Goal: Task Accomplishment & Management: Manage account settings

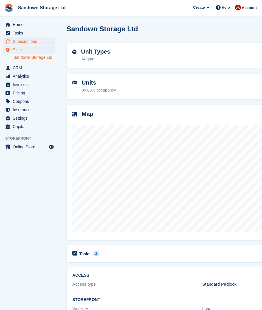
click at [32, 40] on span "Subscriptions" at bounding box center [30, 41] width 35 height 8
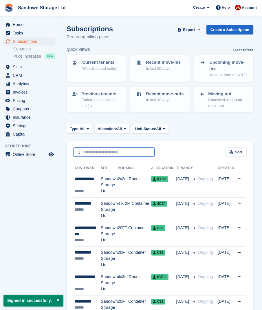
click at [92, 150] on input "text" at bounding box center [114, 152] width 81 height 10
type input "****"
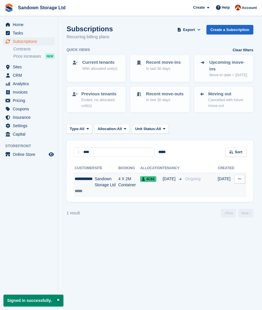
click at [101, 186] on td "Sandown Storage Ltd" at bounding box center [107, 185] width 24 height 24
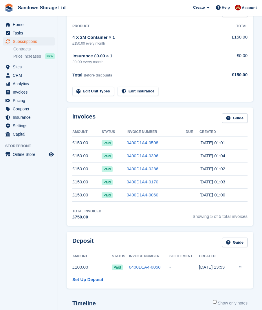
scroll to position [104, 0]
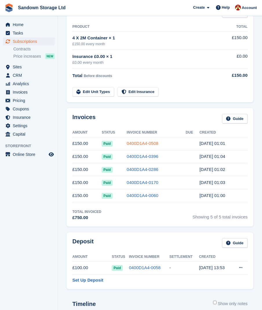
click at [145, 143] on link "0400D1A4-0508" at bounding box center [143, 143] width 32 height 5
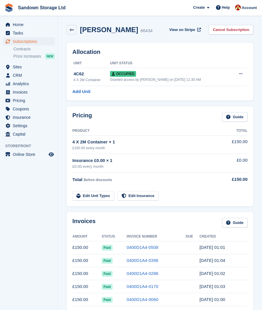
click at [107, 30] on h2 "Faye Vincent" at bounding box center [109, 30] width 58 height 8
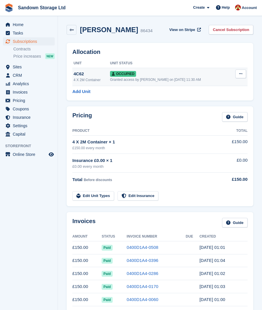
click at [163, 75] on div "Occupied" at bounding box center [170, 74] width 121 height 6
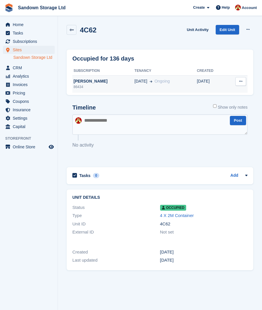
click at [242, 81] on icon at bounding box center [240, 81] width 3 height 4
click at [166, 83] on div "19 May Ongoing" at bounding box center [166, 81] width 63 height 6
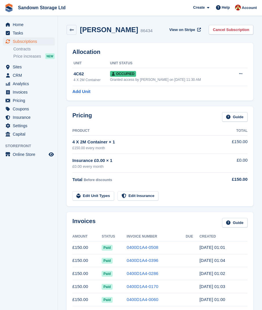
click at [101, 27] on h2 "Faye Vincent" at bounding box center [109, 30] width 58 height 8
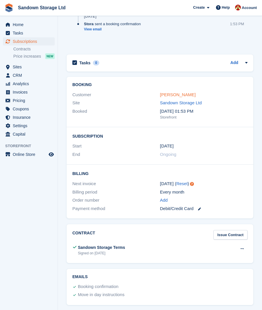
scroll to position [542, 0]
click at [175, 96] on link "Faye Vincent" at bounding box center [178, 94] width 36 height 5
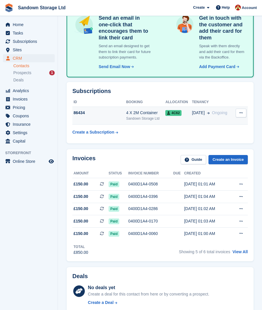
scroll to position [49, 0]
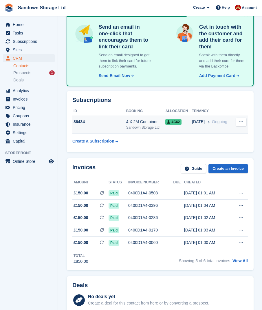
click at [243, 121] on button at bounding box center [241, 122] width 11 height 9
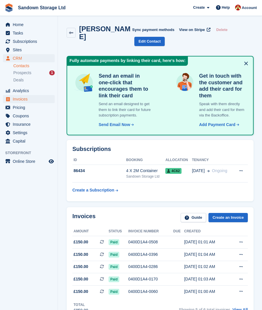
scroll to position [0, 0]
click at [42, 100] on span "Invoices" at bounding box center [30, 99] width 35 height 8
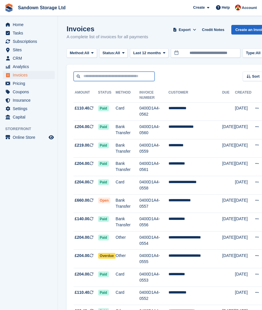
click at [108, 78] on input "text" at bounding box center [114, 77] width 81 height 10
type input "****"
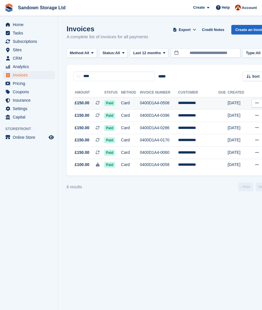
click at [154, 105] on td "0400D1A4-0508" at bounding box center [159, 103] width 38 height 12
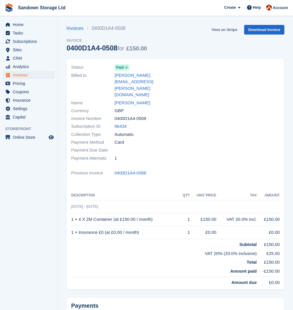
click at [226, 29] on link "View on Stripe" at bounding box center [224, 30] width 30 height 10
click at [28, 43] on span "Subscriptions" at bounding box center [30, 41] width 35 height 8
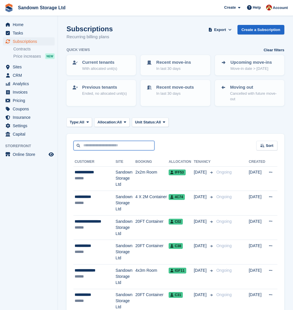
click at [98, 145] on input "text" at bounding box center [114, 146] width 81 height 10
type input "****"
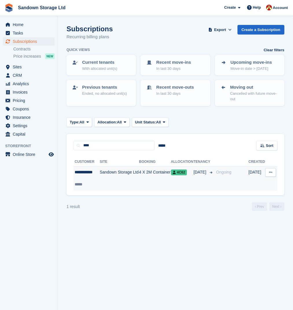
click at [145, 171] on td "4 X 2M Container" at bounding box center [155, 178] width 32 height 24
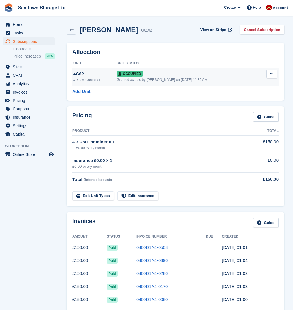
click at [271, 74] on icon at bounding box center [272, 74] width 3 height 4
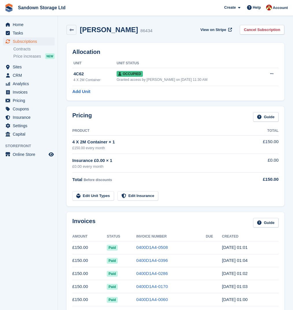
click at [119, 150] on div "£150.00 every month" at bounding box center [159, 147] width 175 height 5
click at [108, 195] on link "Edit Unit Types" at bounding box center [93, 196] width 42 height 10
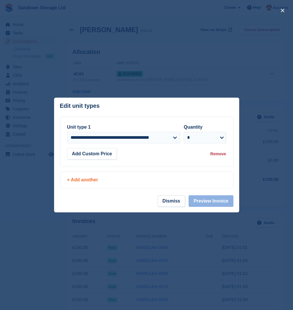
click at [114, 181] on div "+ Add another" at bounding box center [146, 179] width 159 height 7
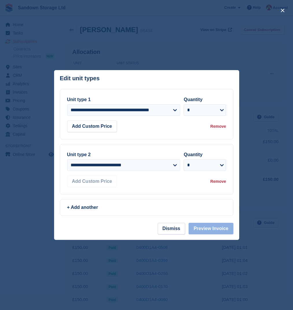
click at [222, 181] on div "Remove" at bounding box center [219, 181] width 16 height 6
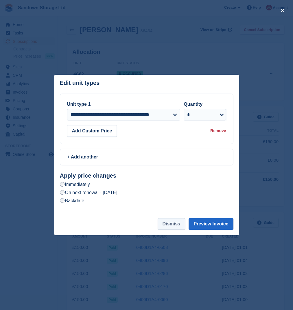
click at [169, 226] on button "Dismiss" at bounding box center [172, 224] width 28 height 12
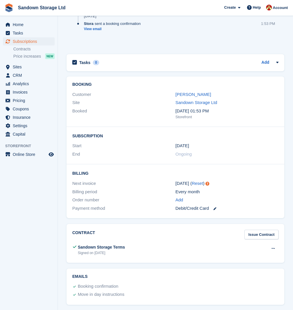
scroll to position [542, 0]
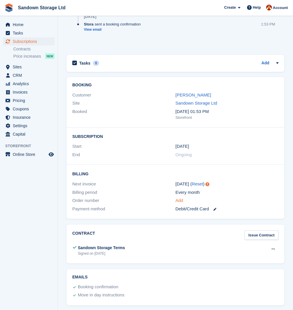
click at [180, 199] on link "Add" at bounding box center [180, 200] width 8 height 7
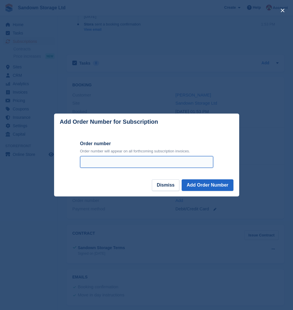
click at [113, 163] on input "Order number" at bounding box center [146, 162] width 133 height 12
type input "**********"
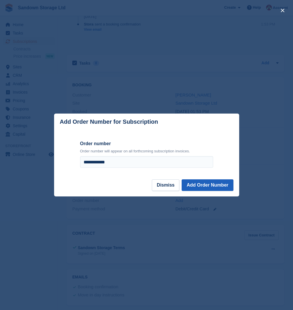
click at [209, 188] on button "Add Order Number" at bounding box center [208, 185] width 52 height 12
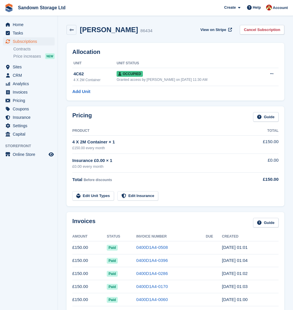
scroll to position [0, 0]
click at [72, 32] on icon at bounding box center [72, 30] width 4 height 4
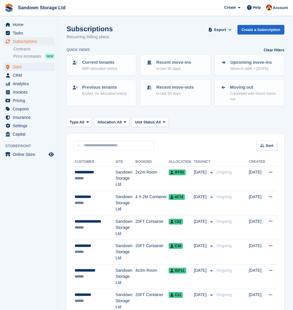
click at [30, 67] on span "Sites" at bounding box center [30, 67] width 35 height 8
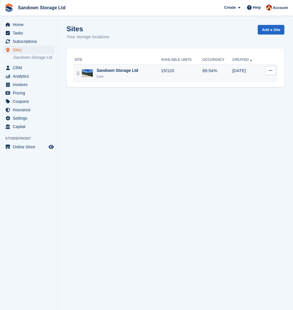
click at [149, 76] on div "Sandown Storage Ltd Live" at bounding box center [118, 74] width 86 height 12
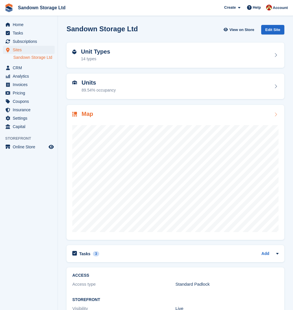
click at [133, 114] on div "Map" at bounding box center [175, 115] width 207 height 8
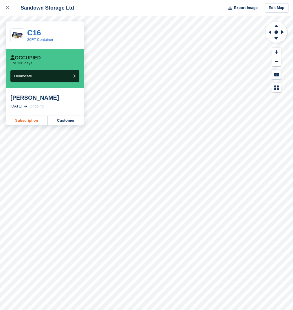
click at [32, 121] on link "Subscription" at bounding box center [27, 120] width 42 height 9
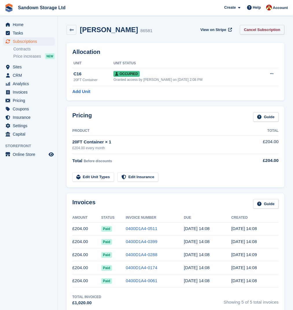
click at [263, 27] on link "Cancel Subscription" at bounding box center [262, 30] width 45 height 10
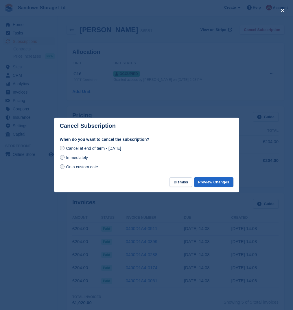
click at [80, 157] on span "Immediately" at bounding box center [77, 157] width 22 height 5
click at [220, 183] on button "Preview Changes" at bounding box center [213, 182] width 39 height 10
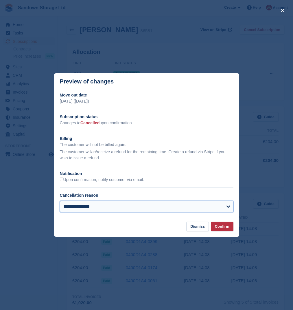
select select "**********"
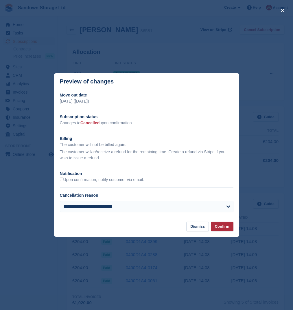
click at [226, 229] on button "Confirm" at bounding box center [222, 227] width 23 height 10
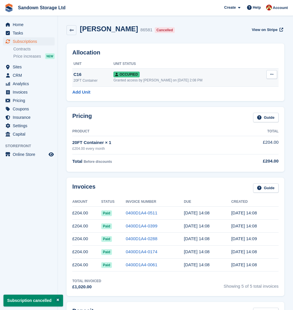
click at [272, 74] on icon at bounding box center [272, 74] width 3 height 4
click at [246, 105] on p "Deallocate" at bounding box center [250, 106] width 50 height 8
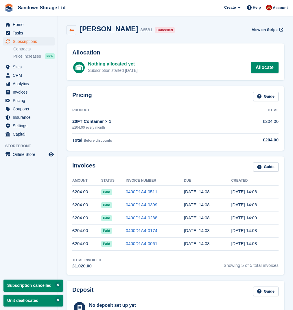
click at [72, 29] on icon at bounding box center [72, 30] width 4 height 4
